Goal: Find specific page/section: Find specific page/section

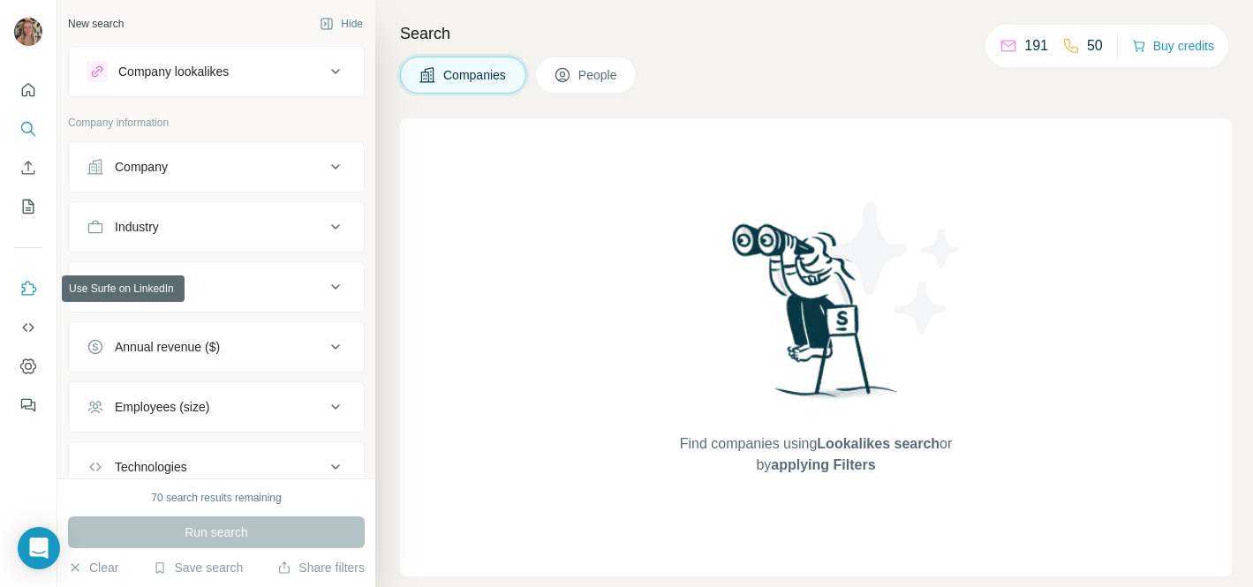
click at [25, 285] on icon "Use Surfe on LinkedIn" at bounding box center [28, 289] width 18 height 18
click at [36, 287] on icon "Use Surfe on LinkedIn" at bounding box center [28, 289] width 18 height 18
click at [29, 281] on icon "Use Surfe on LinkedIn" at bounding box center [28, 289] width 18 height 18
